Goal: Obtain resource: Obtain resource

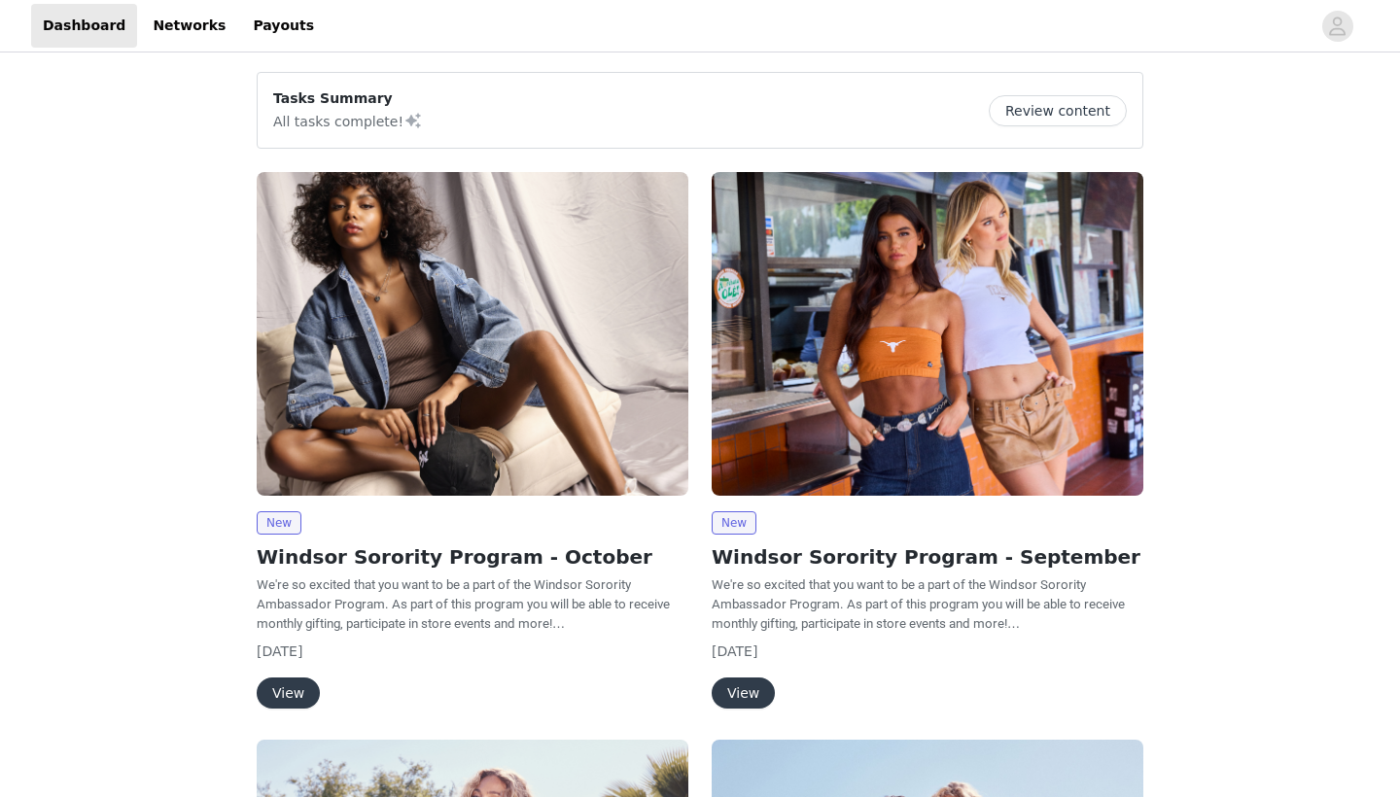
click at [299, 677] on div "New Windsor Sorority Program - October We're so excited that you want to be a p…" at bounding box center [473, 610] width 432 height 197
click at [500, 308] on img at bounding box center [473, 334] width 432 height 324
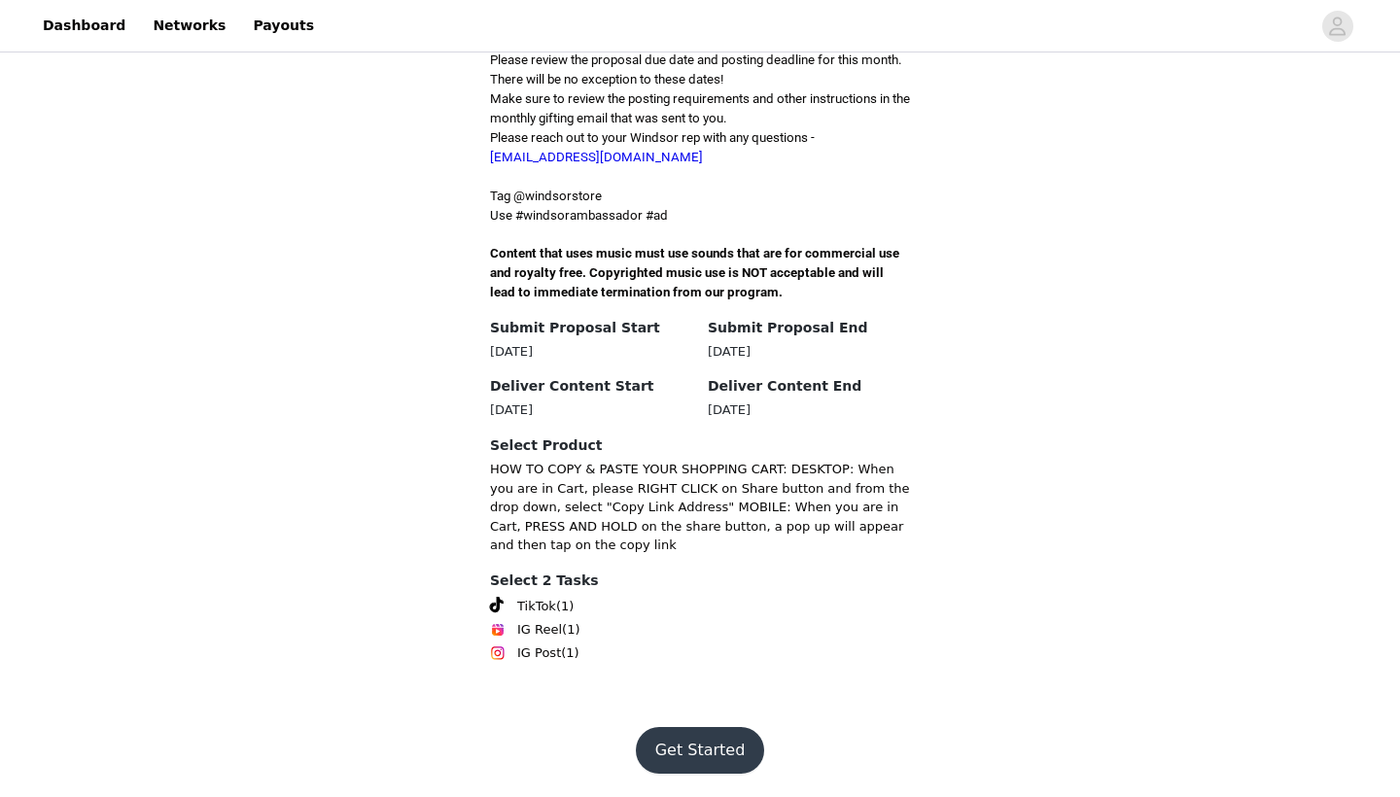
scroll to position [681, 0]
click at [711, 756] on button "Get Started" at bounding box center [700, 750] width 129 height 47
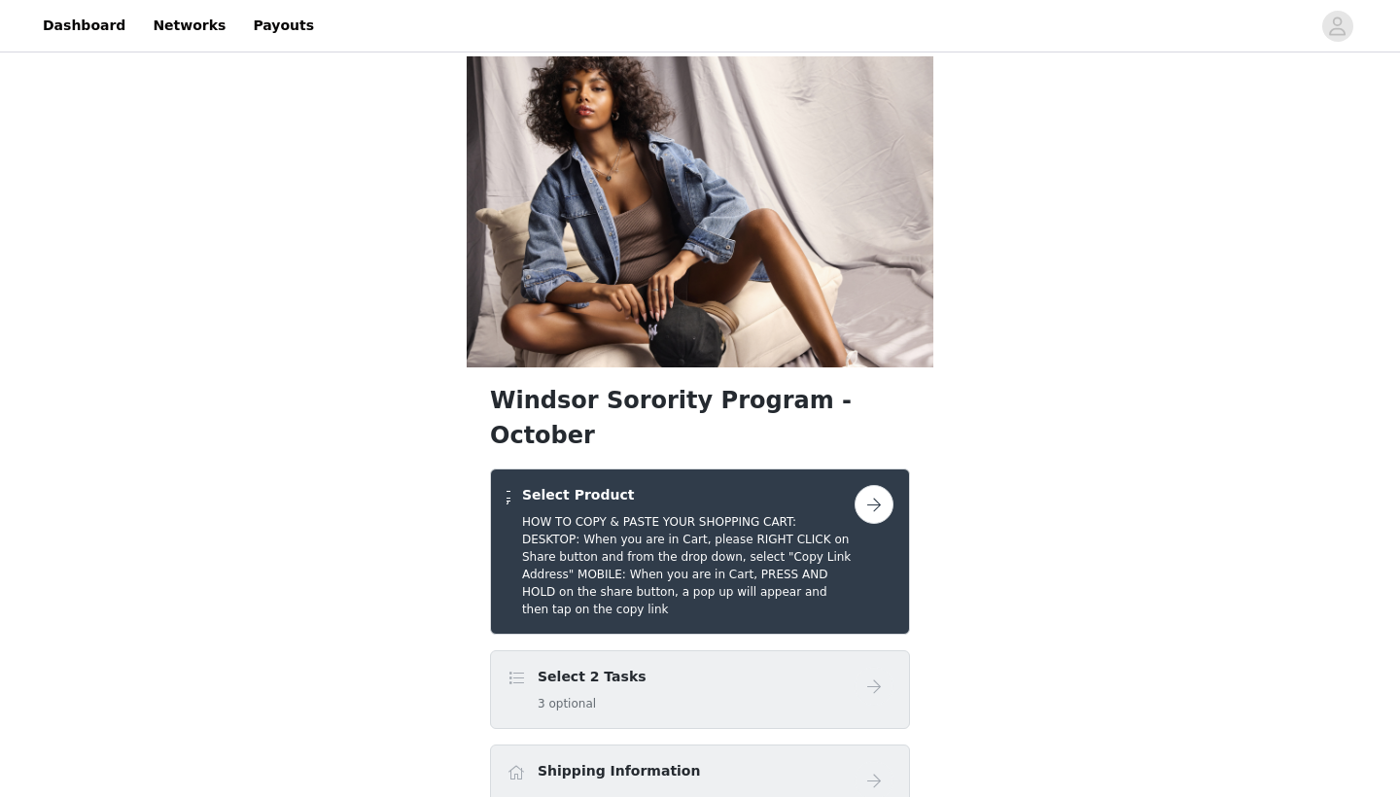
click at [882, 524] on button "button" at bounding box center [874, 504] width 39 height 39
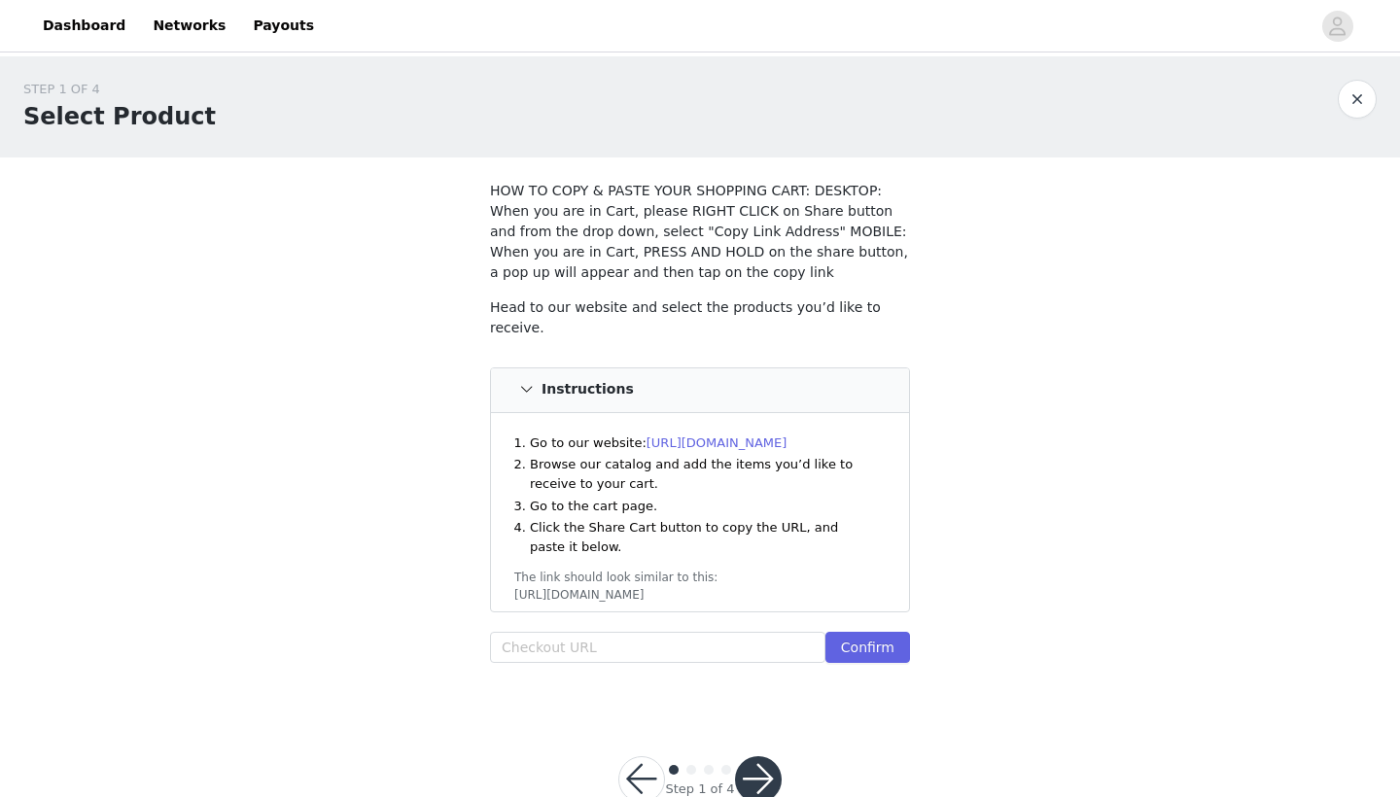
click at [753, 436] on link "[URL][DOMAIN_NAME]" at bounding box center [717, 443] width 141 height 15
